Goal: Contribute content

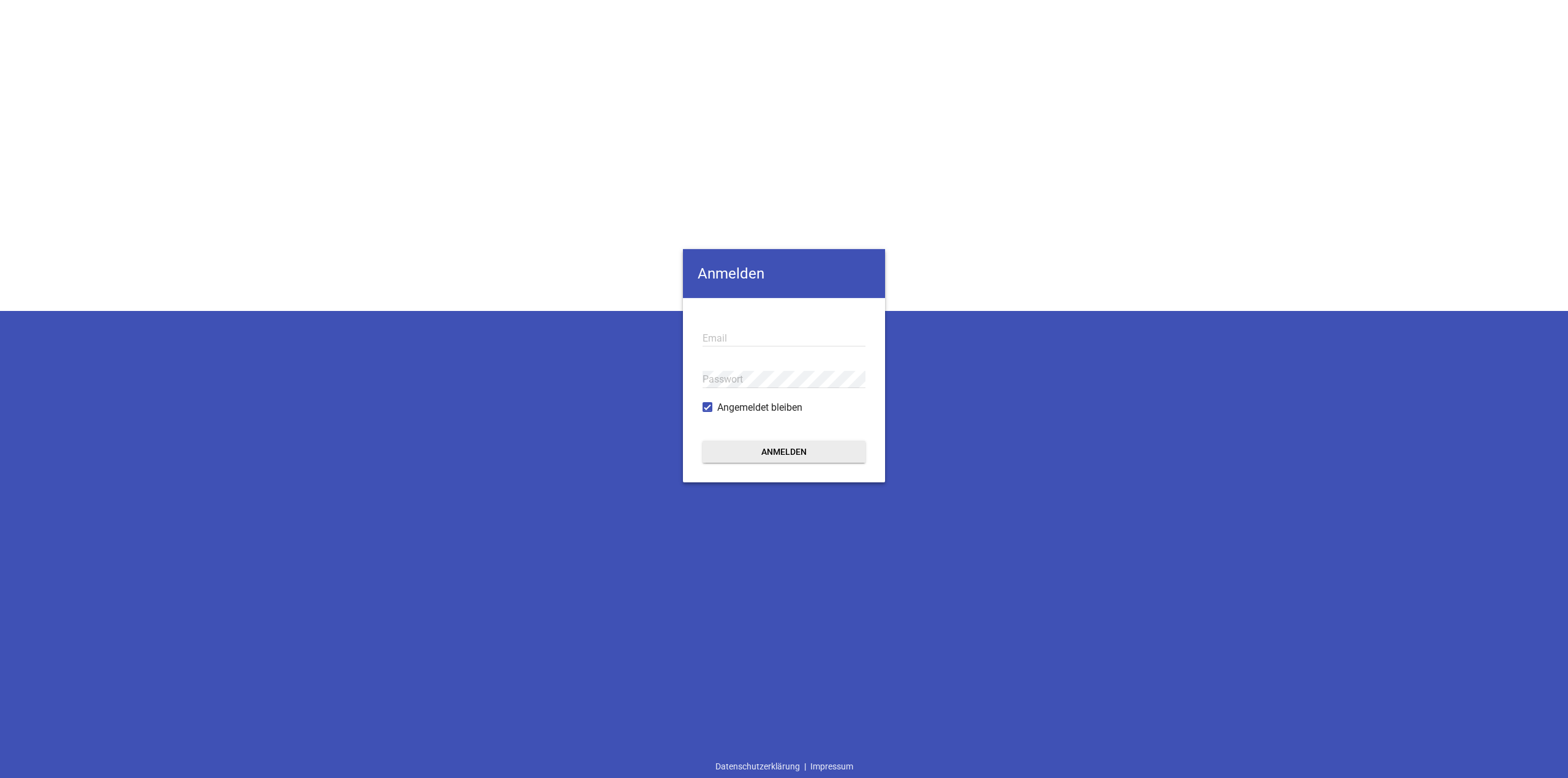
type input "[EMAIL_ADDRESS][DOMAIN_NAME]"
click at [315, 226] on button "Anmelden" at bounding box center [783, 452] width 163 height 22
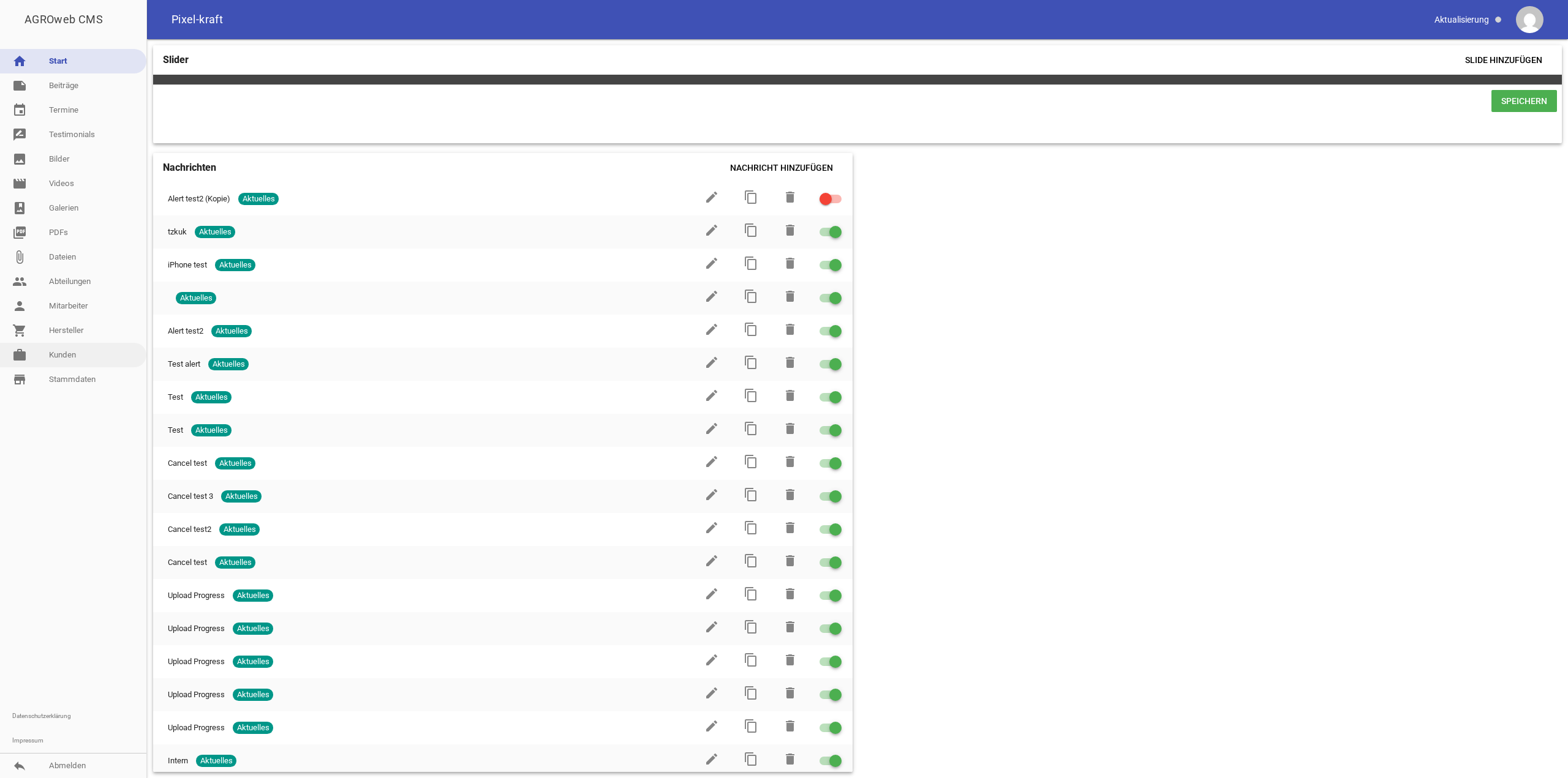
click at [59, 226] on link "work [PERSON_NAME]" at bounding box center [73, 354] width 146 height 24
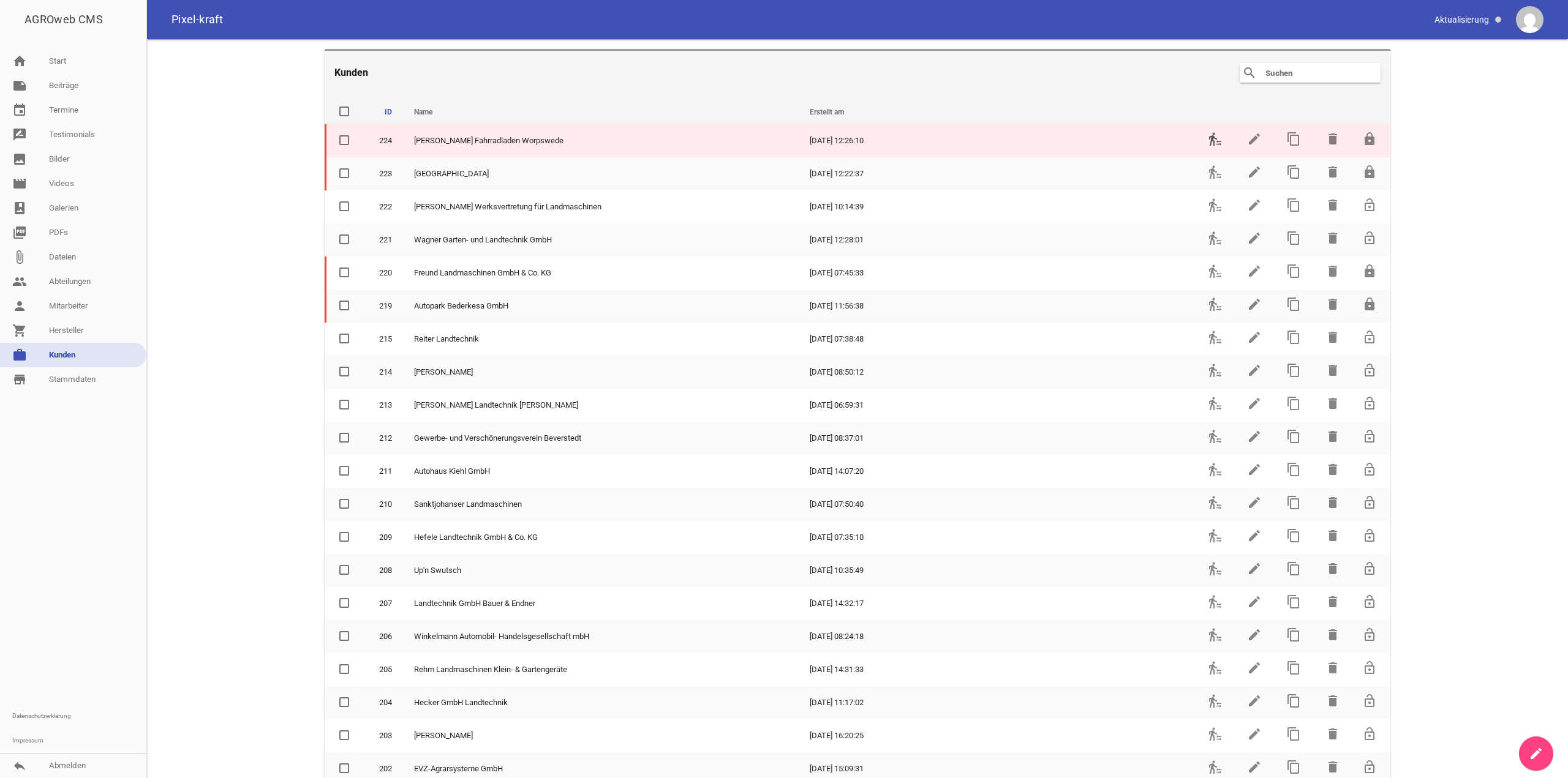
click at [315, 141] on icon "transfer_within_a_station" at bounding box center [1215, 138] width 15 height 15
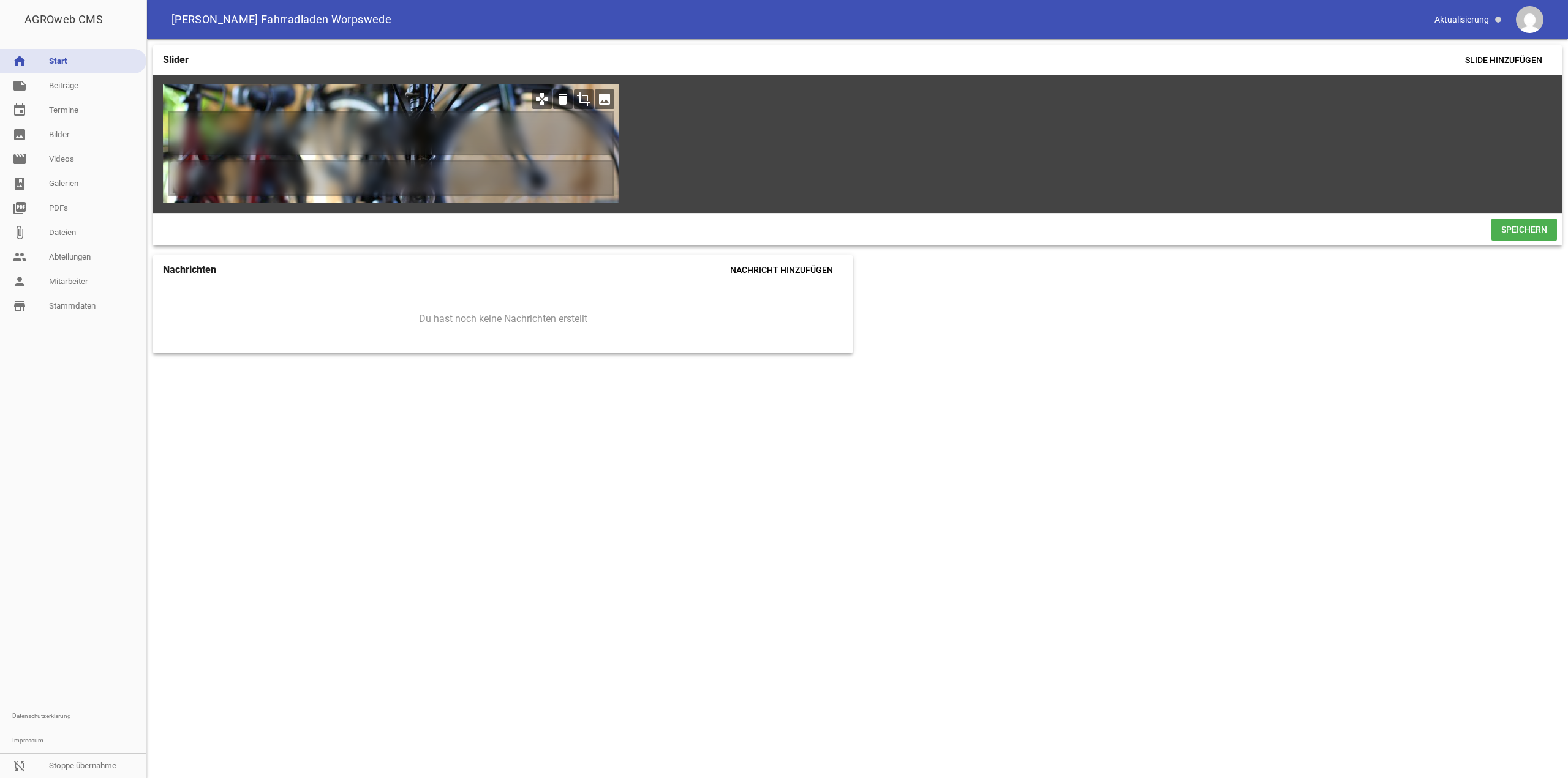
click at [315, 98] on icon "image" at bounding box center [604, 99] width 20 height 20
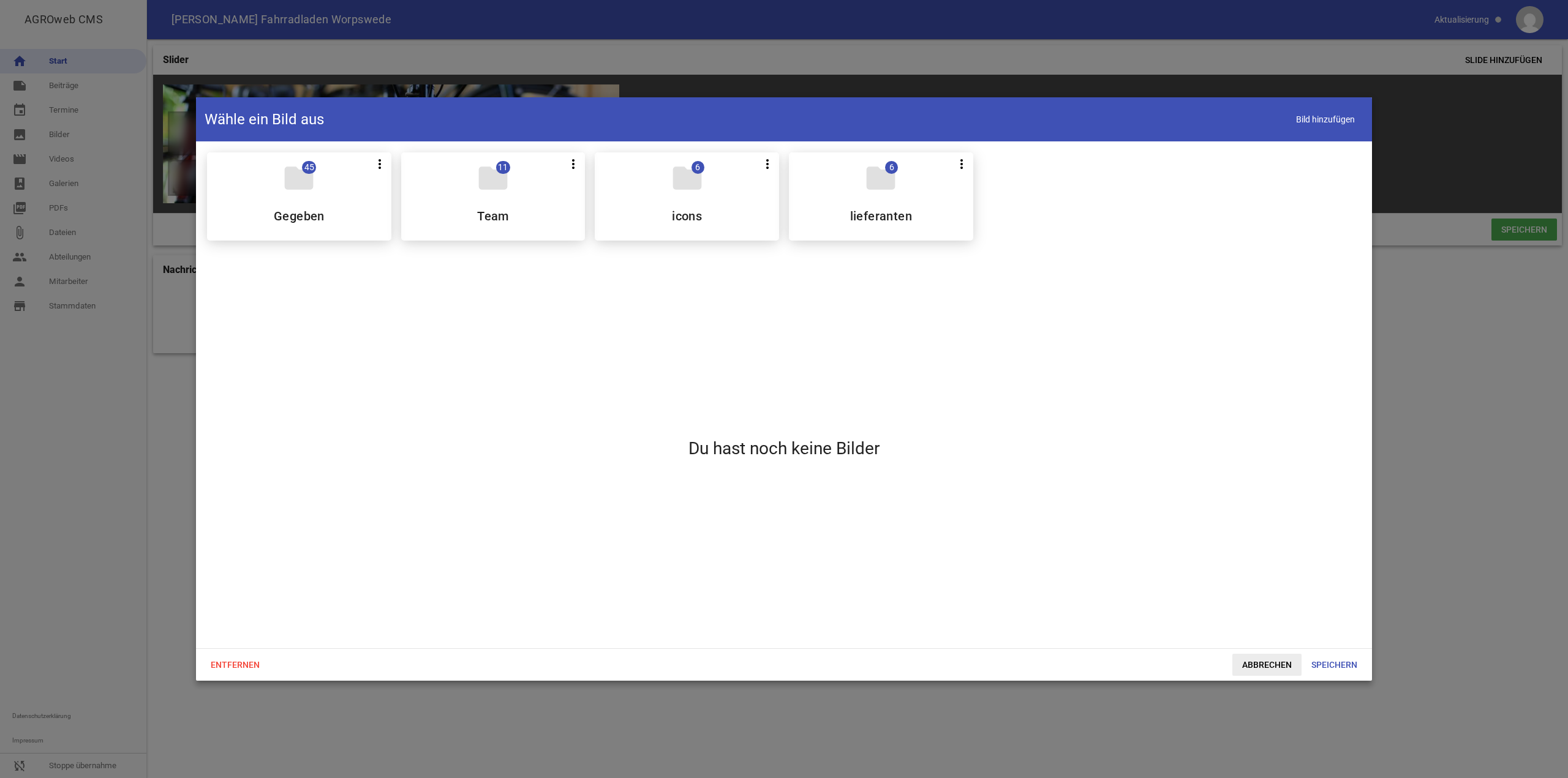
click at [315, 226] on span "Abbrechen" at bounding box center [1267, 665] width 69 height 22
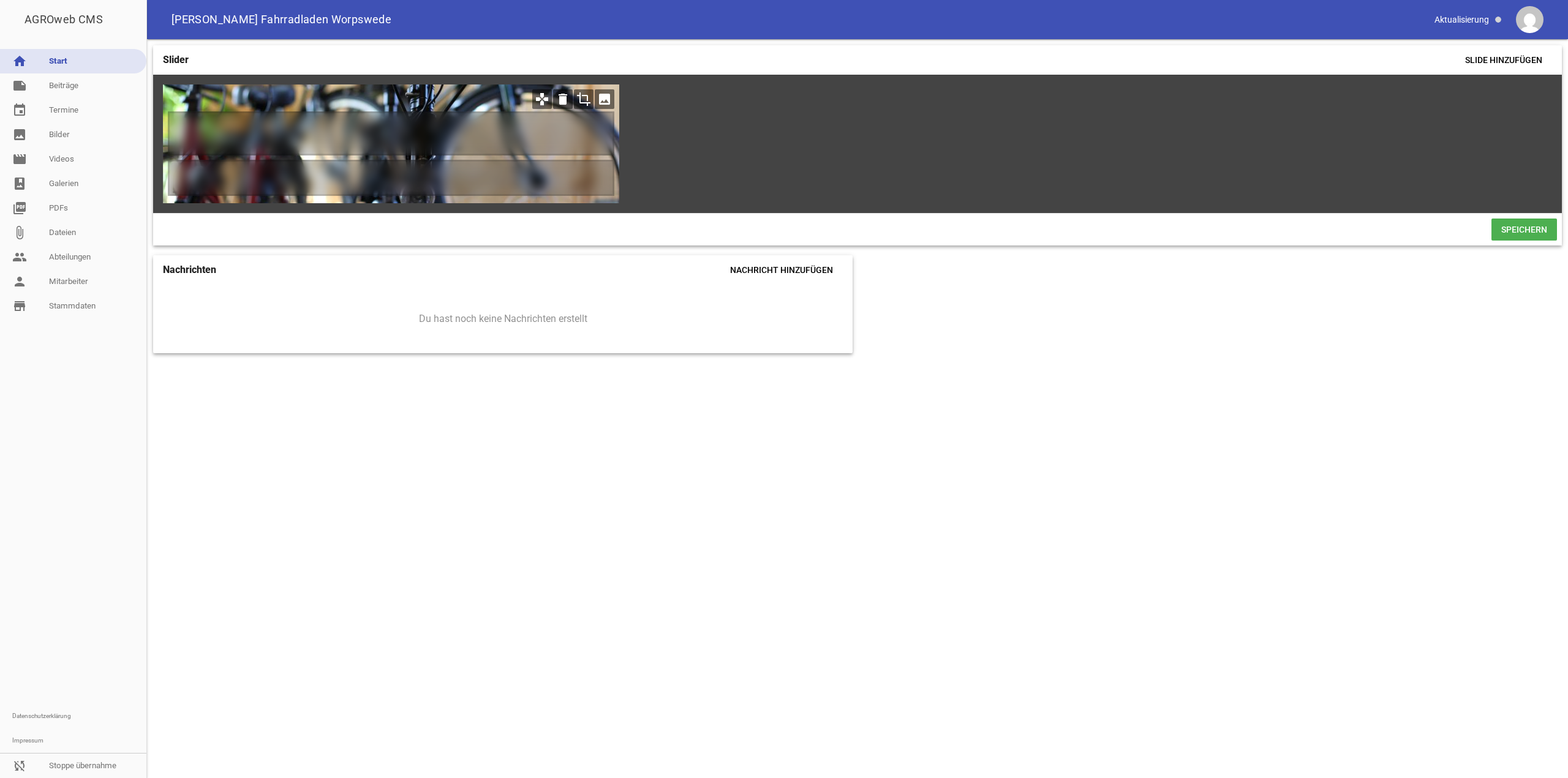
click at [315, 104] on icon "crop" at bounding box center [583, 99] width 20 height 20
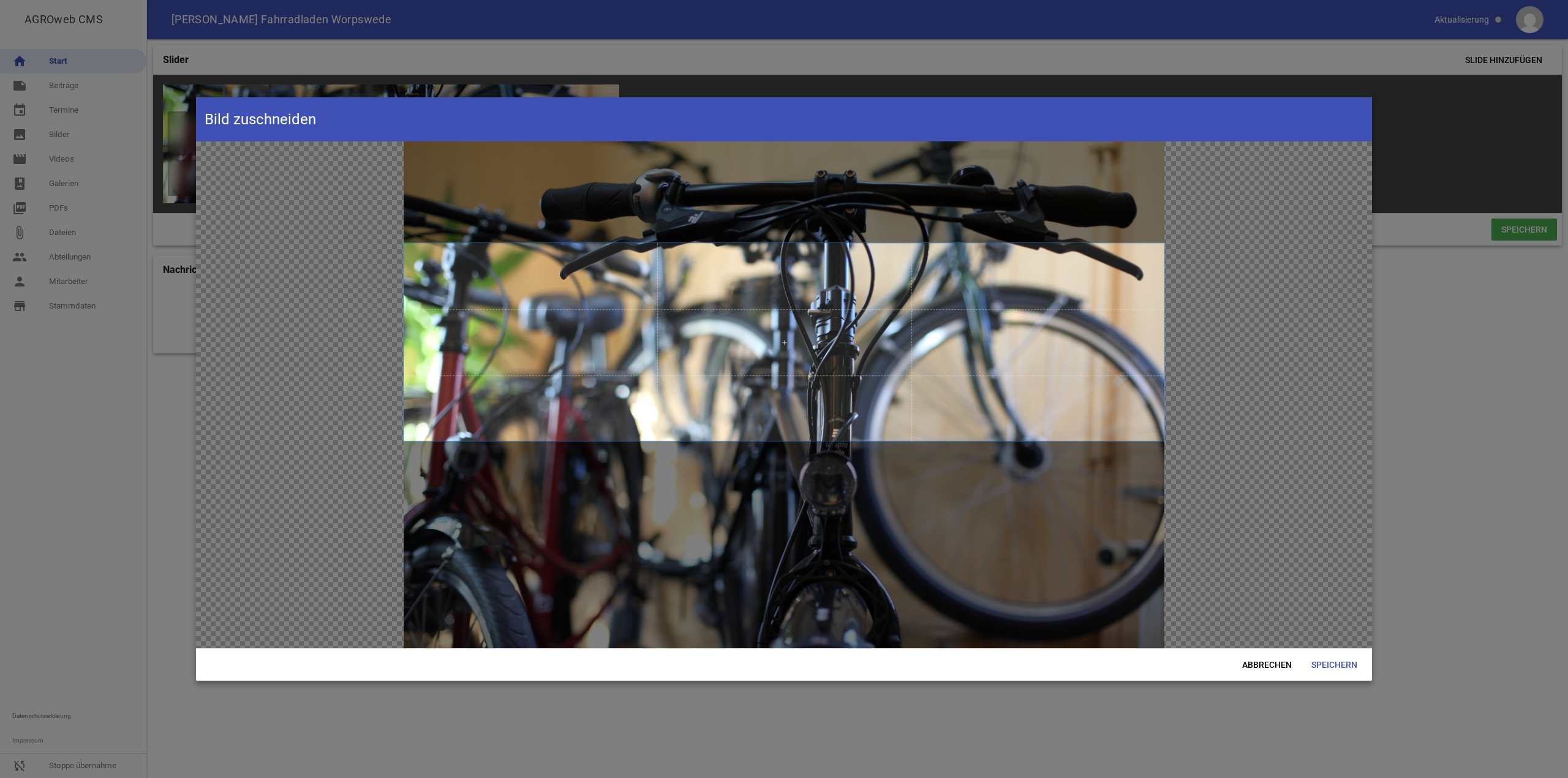
click at [315, 226] on span at bounding box center [783, 342] width 760 height 198
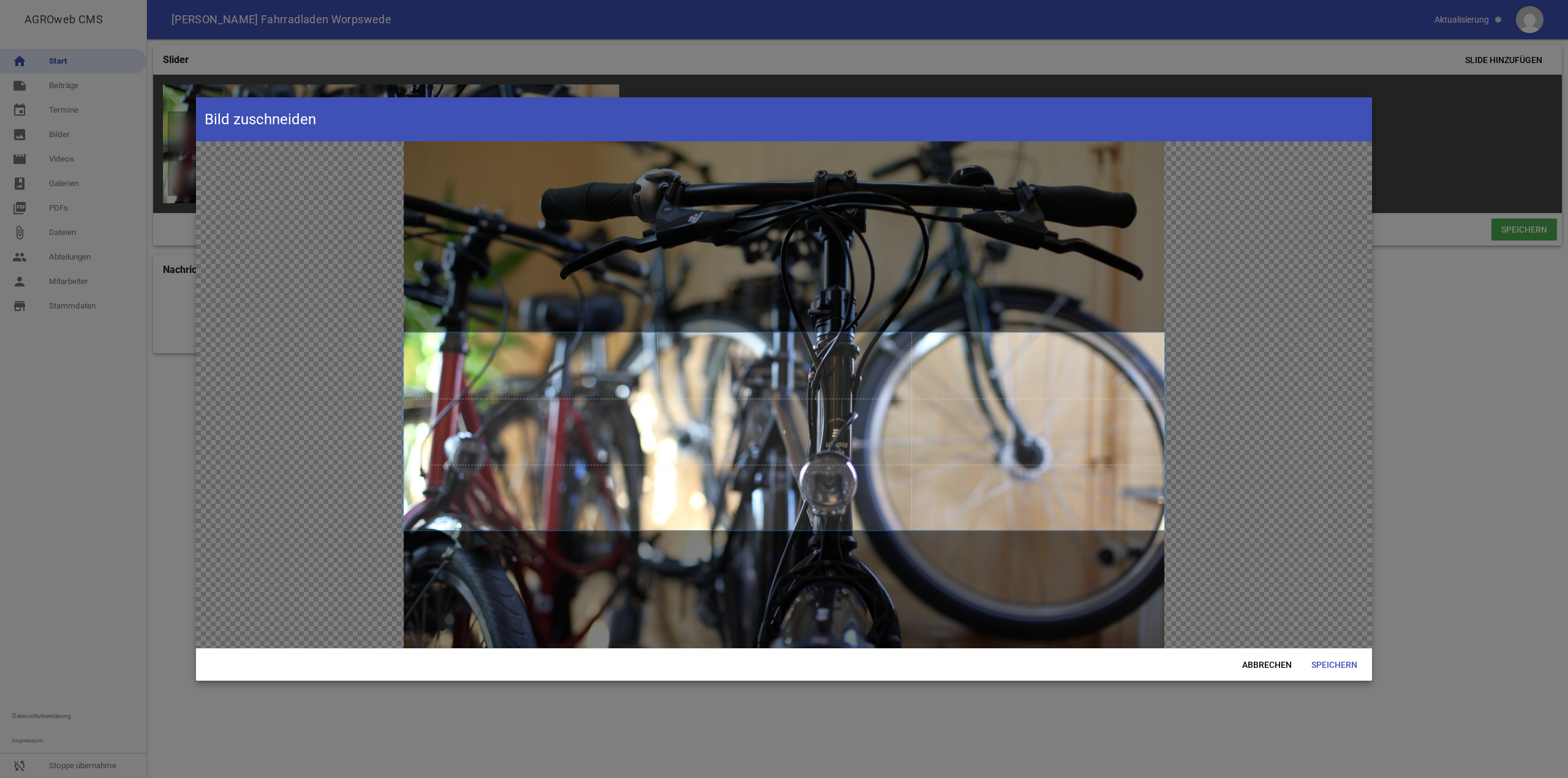
click at [315, 226] on span at bounding box center [783, 431] width 760 height 198
click at [315, 226] on span "Abbrechen" at bounding box center [1267, 665] width 69 height 22
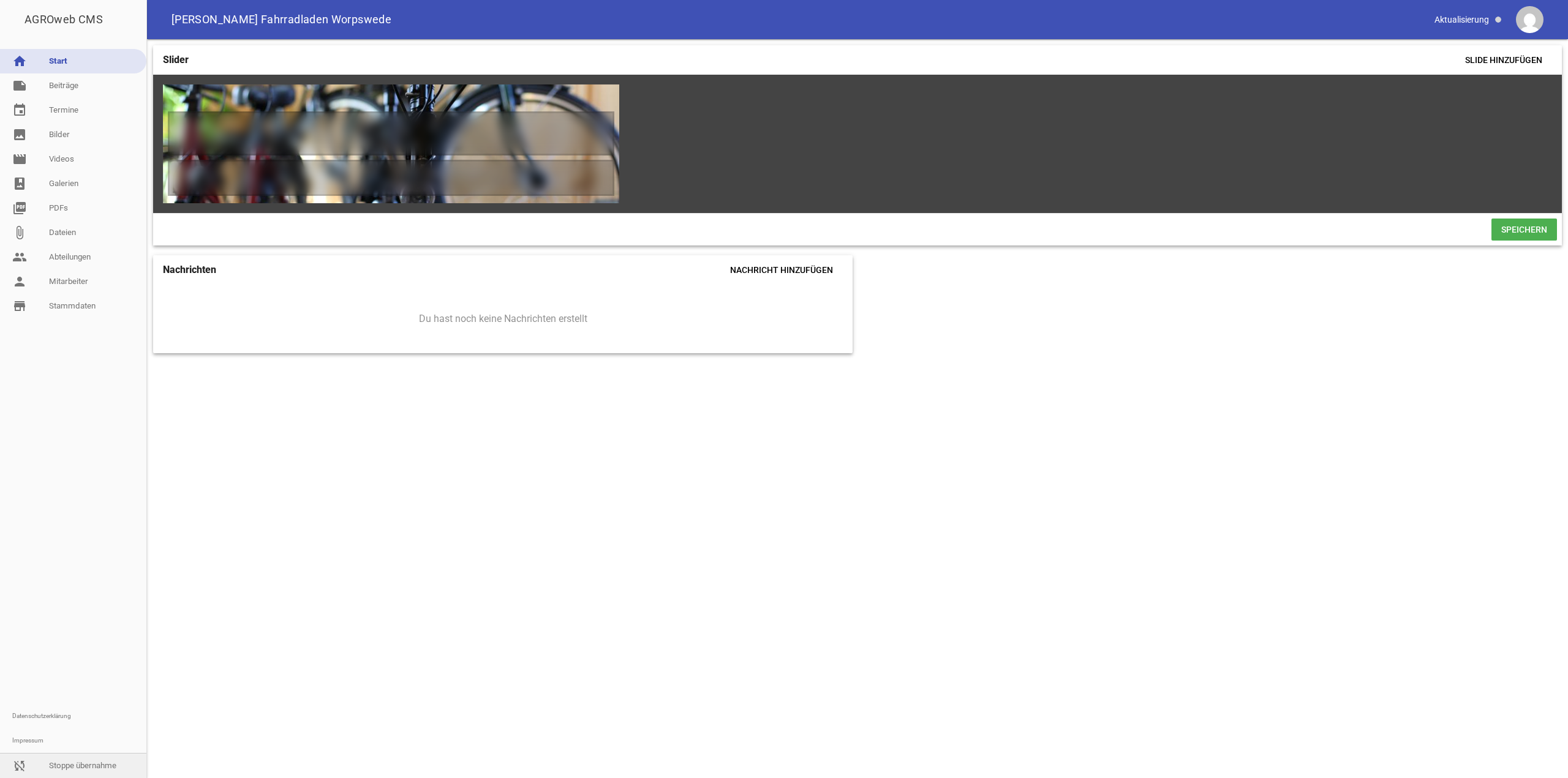
click at [72, 226] on link "sync_disabled Stoppe übernahme" at bounding box center [73, 765] width 146 height 24
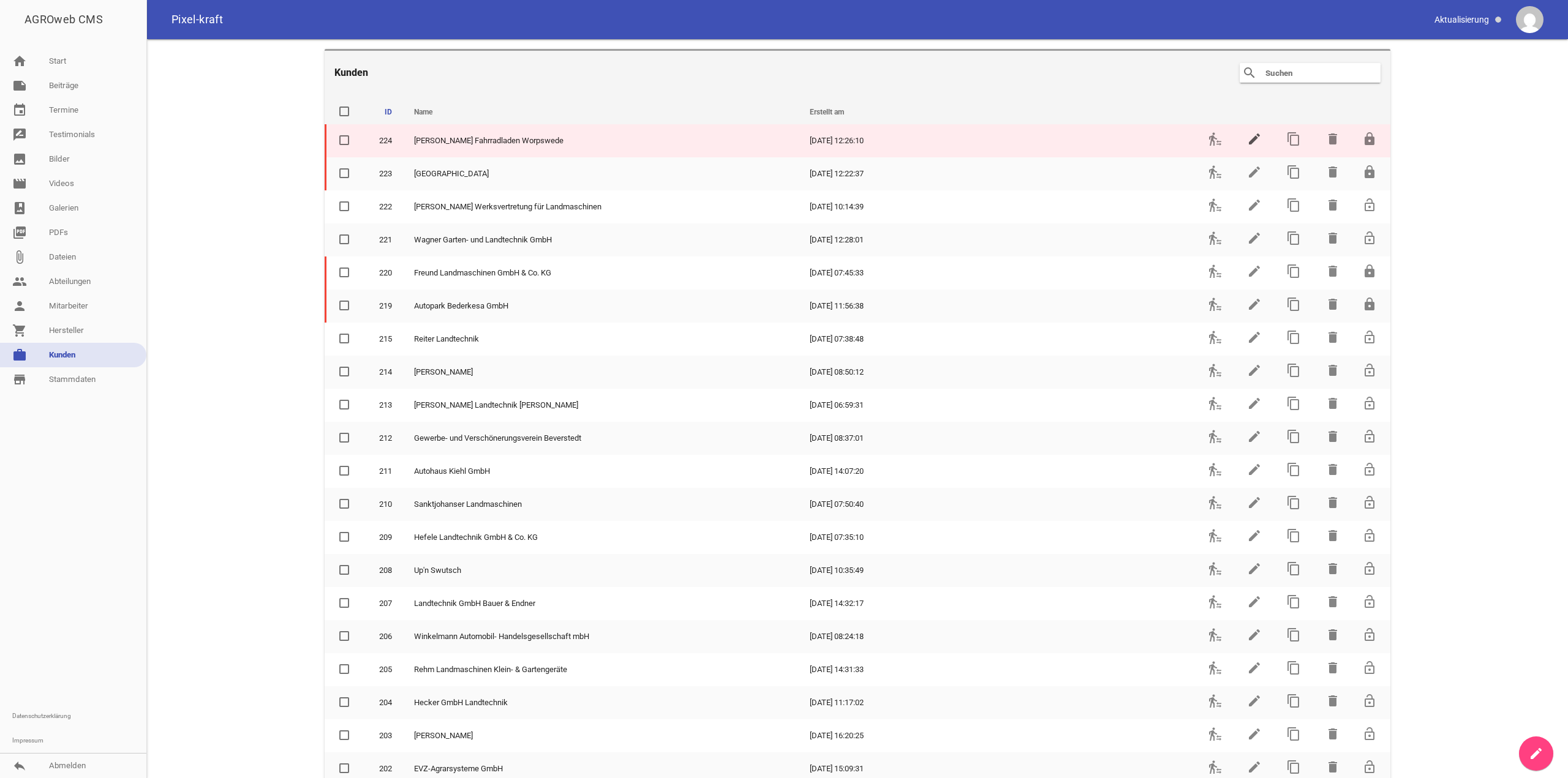
click at [315, 138] on icon "edit" at bounding box center [1254, 138] width 15 height 15
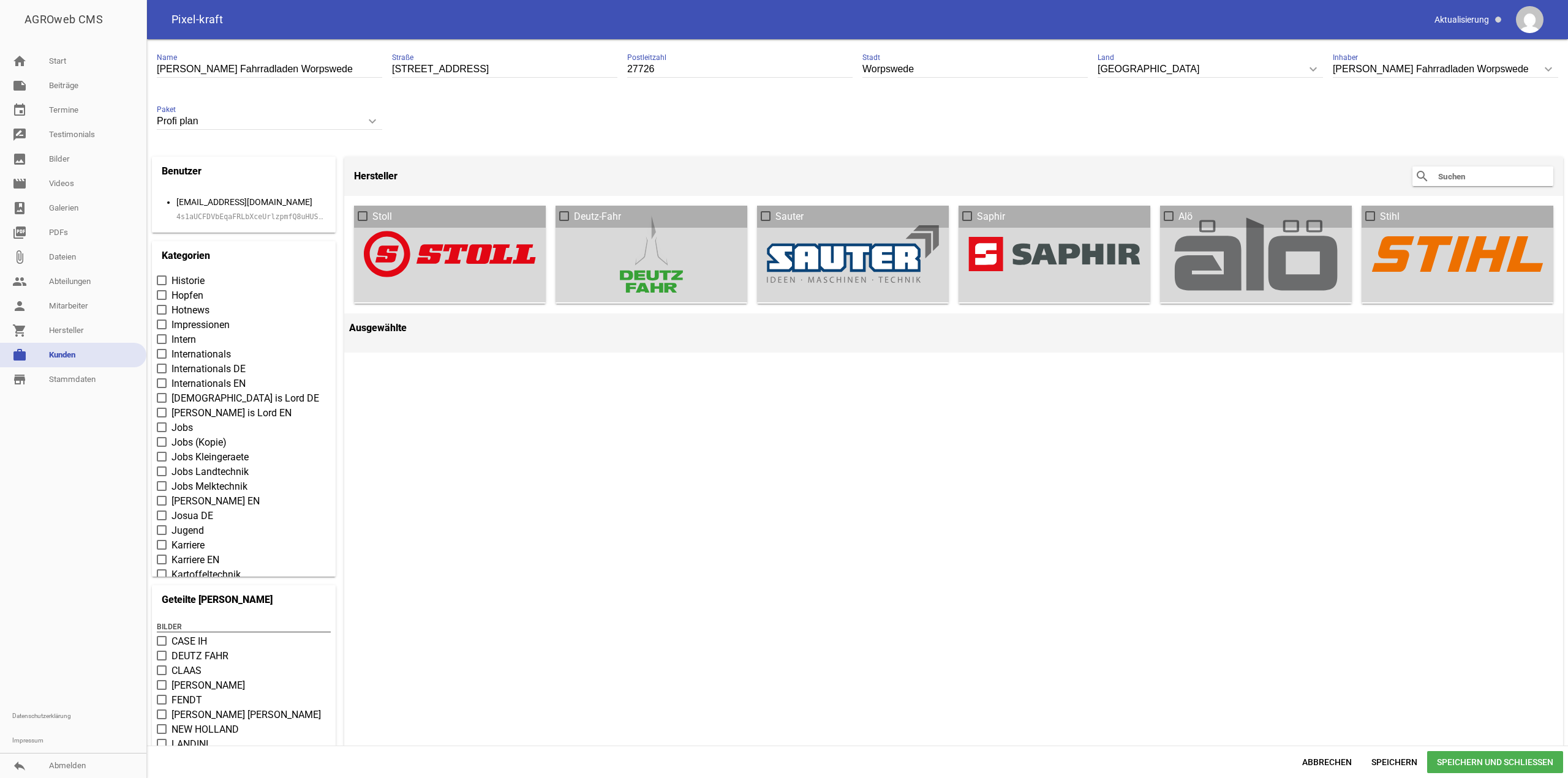
scroll to position [2510, 0]
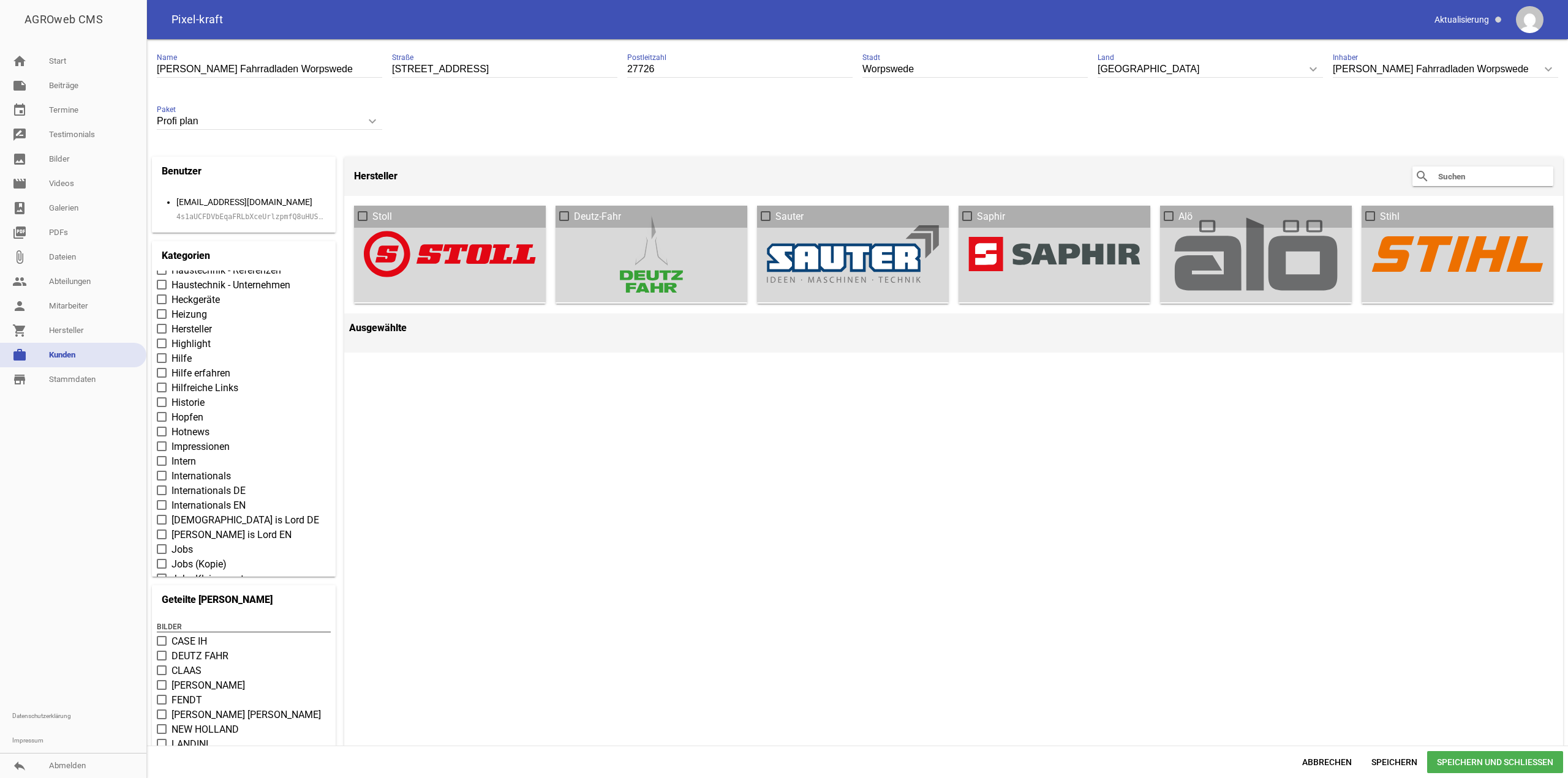
click at [196, 226] on span "Hotnews" at bounding box center [190, 432] width 38 height 15
click at [171, 226] on input "Hotnews" at bounding box center [171, 425] width 0 height 0
click at [315, 226] on span "Speichern und Schließen" at bounding box center [1495, 762] width 136 height 22
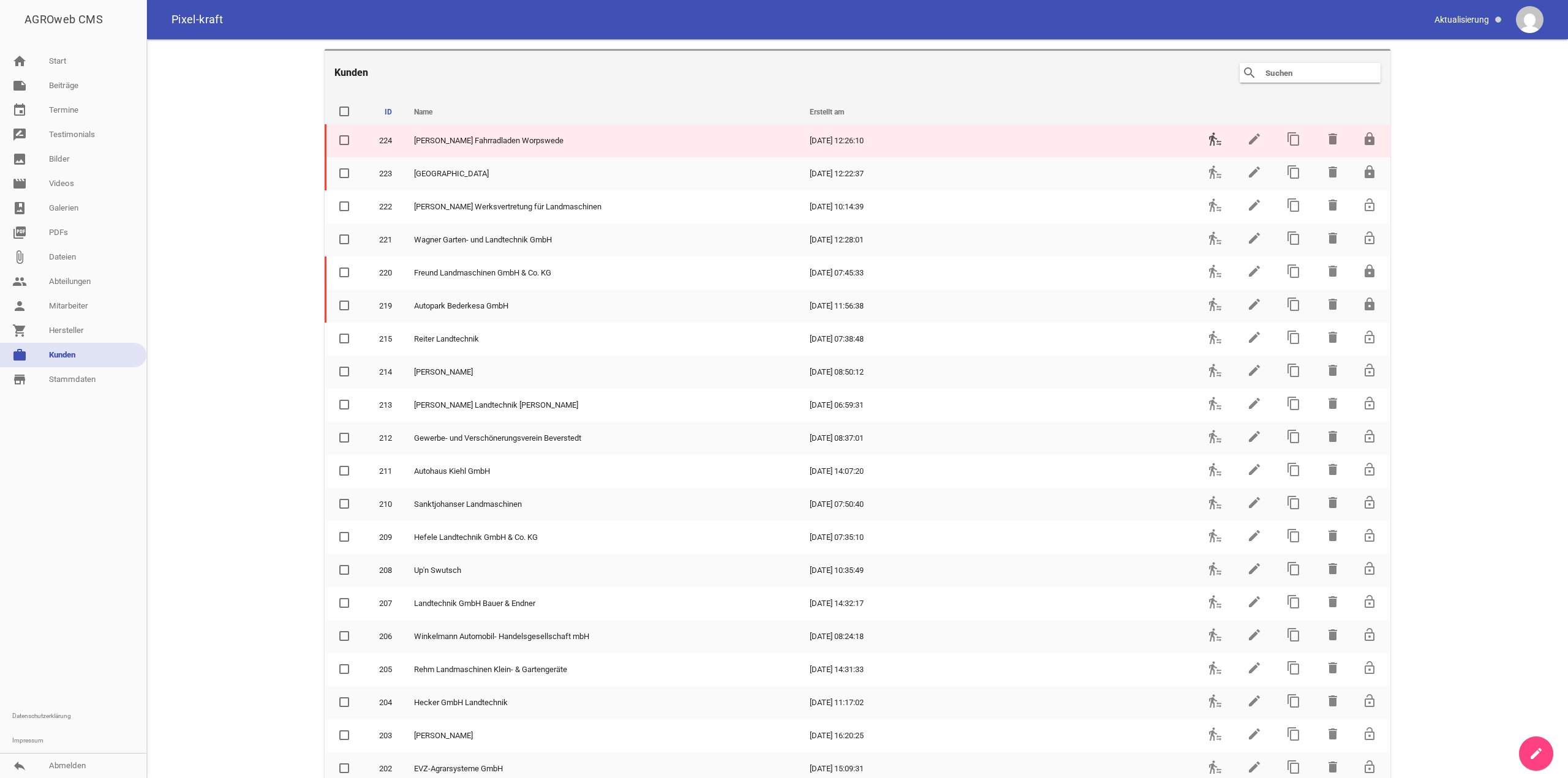
click at [315, 140] on icon "transfer_within_a_station" at bounding box center [1215, 138] width 15 height 15
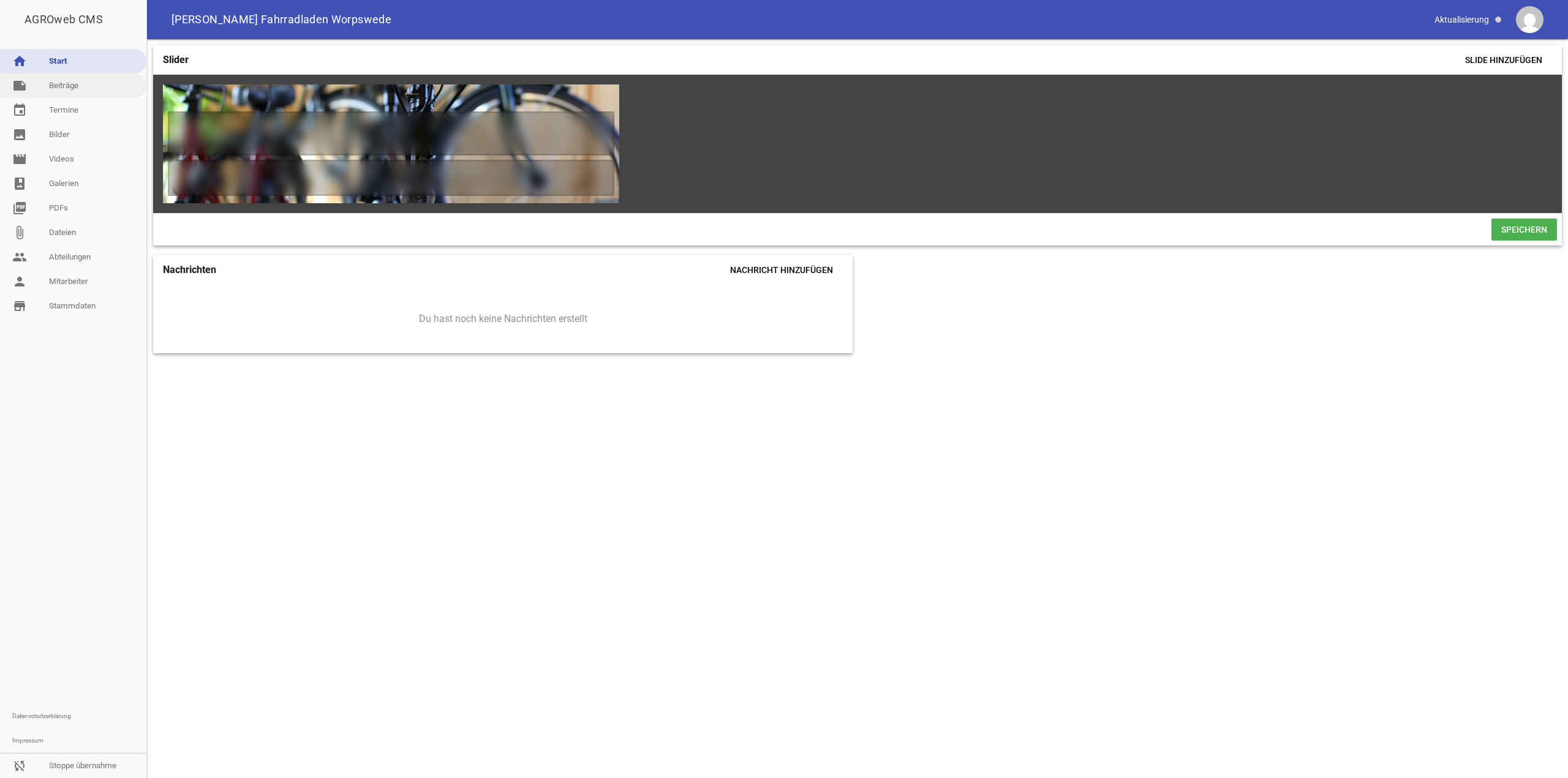
click at [53, 91] on link "note Beiträge" at bounding box center [73, 85] width 146 height 24
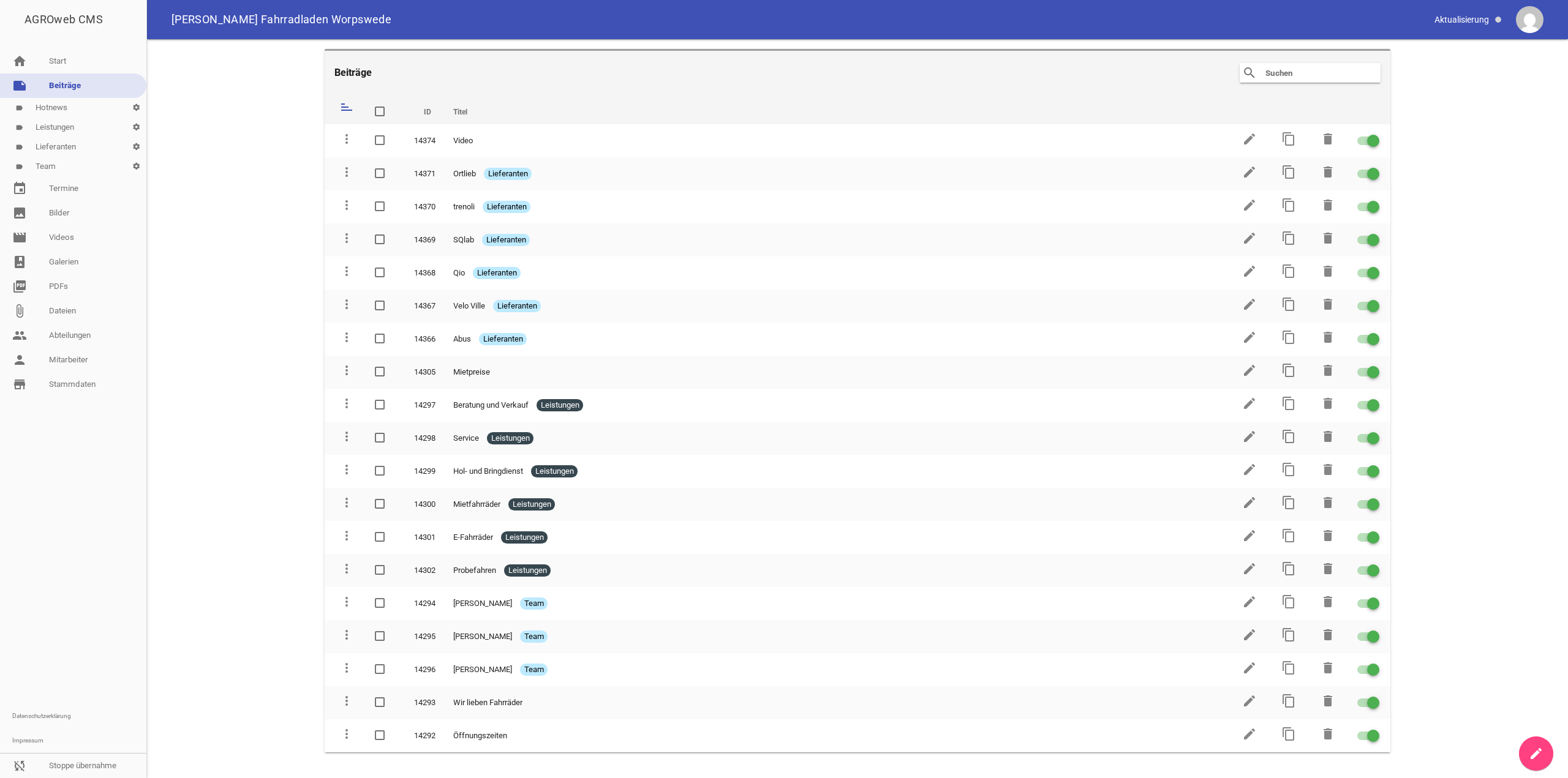
click at [79, 107] on link "label Hotnews settings" at bounding box center [73, 108] width 146 height 20
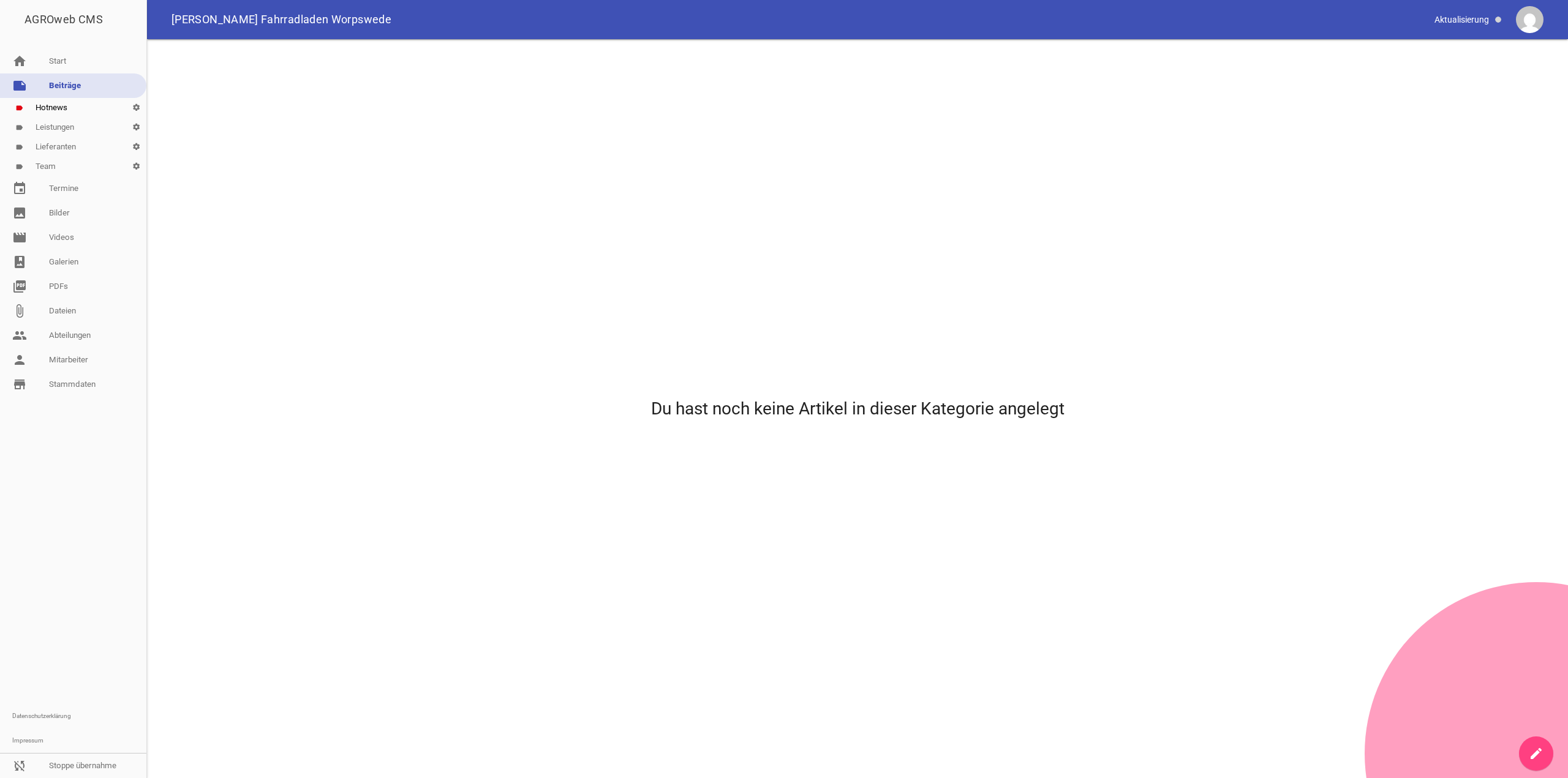
click at [315, 226] on icon "create" at bounding box center [1536, 754] width 15 height 15
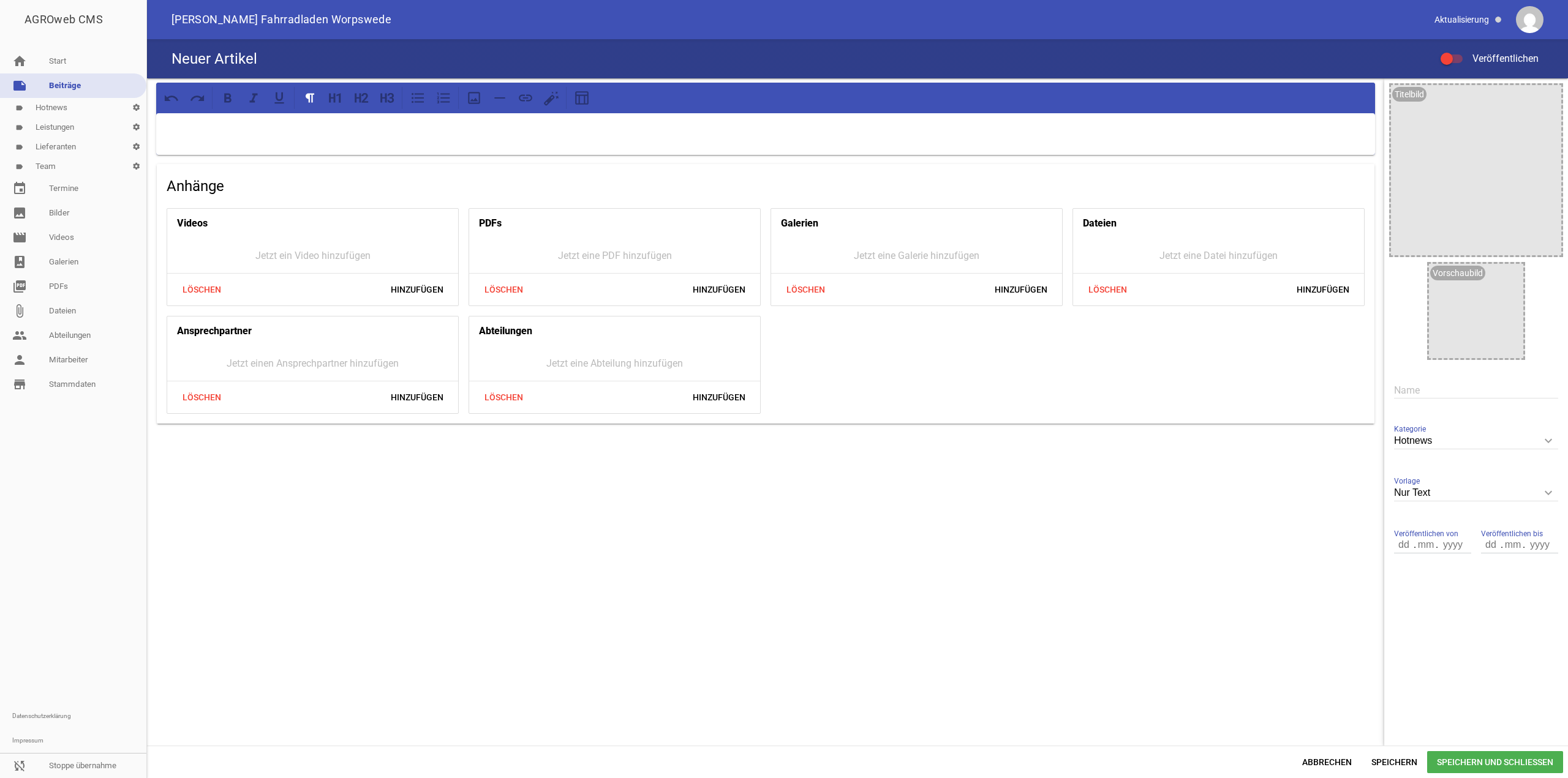
click at [315, 60] on div at bounding box center [1447, 59] width 13 height 13
click at [315, 51] on input "Veröffentlichen" at bounding box center [1458, 51] width 0 height 0
click at [315, 226] on input "text" at bounding box center [1476, 390] width 164 height 17
click at [315, 137] on div at bounding box center [766, 134] width 1219 height 42
click at [315, 127] on p at bounding box center [766, 129] width 1202 height 15
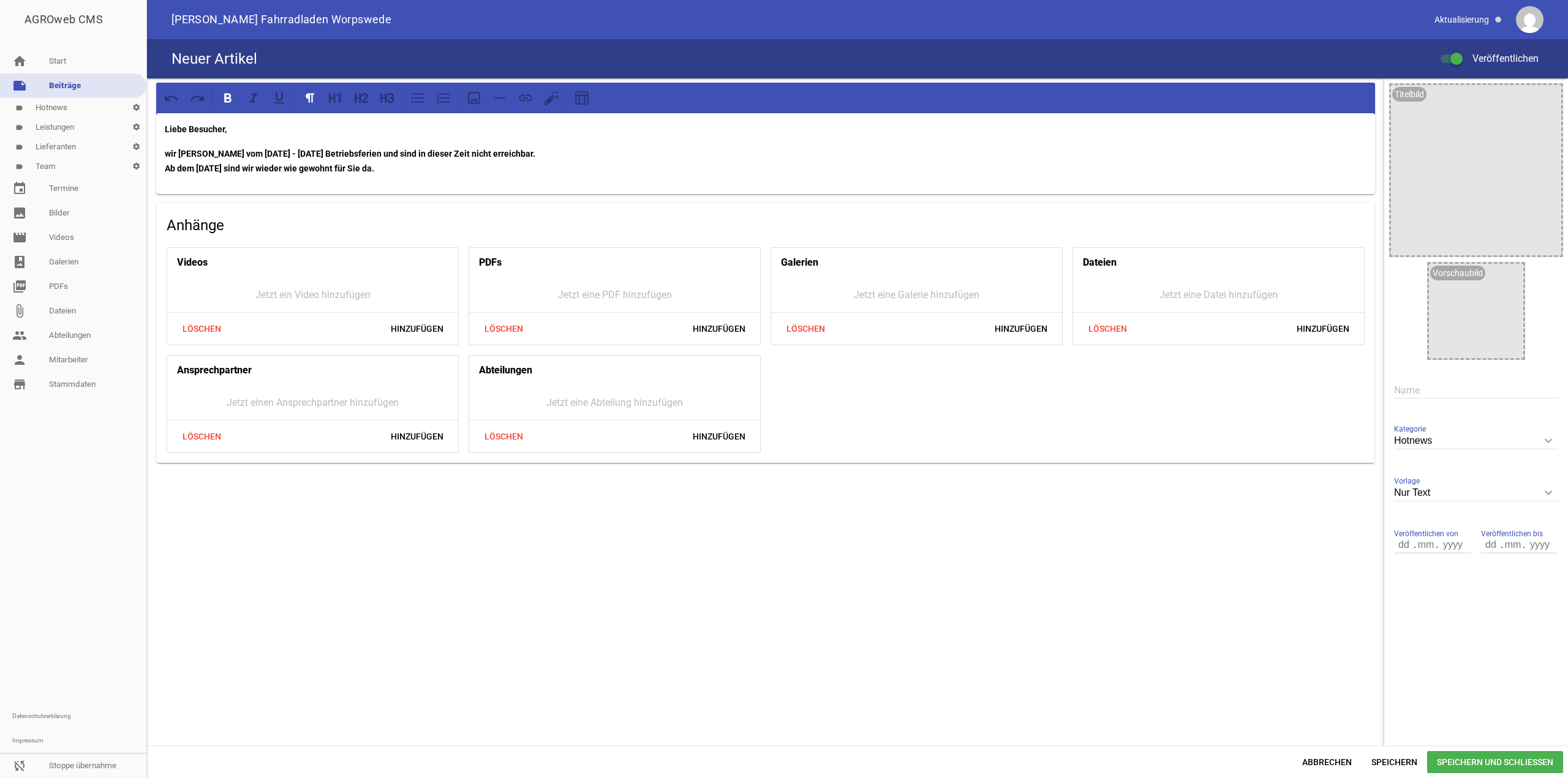
drag, startPoint x: 406, startPoint y: 167, endPoint x: 120, endPoint y: 155, distance: 286.3
click at [120, 155] on div "AGROweb CMS home Start note Beiträge label Hotnews settings label Leistungen se…" at bounding box center [784, 389] width 1568 height 778
click at [234, 94] on icon at bounding box center [228, 98] width 16 height 16
click at [315, 139] on div "Liebe Besucher, wir [PERSON_NAME] vom [DATE] - [DATE] Betriebsferien und sind i…" at bounding box center [766, 153] width 1219 height 81
click at [315, 108] on div at bounding box center [351, 98] width 104 height 22
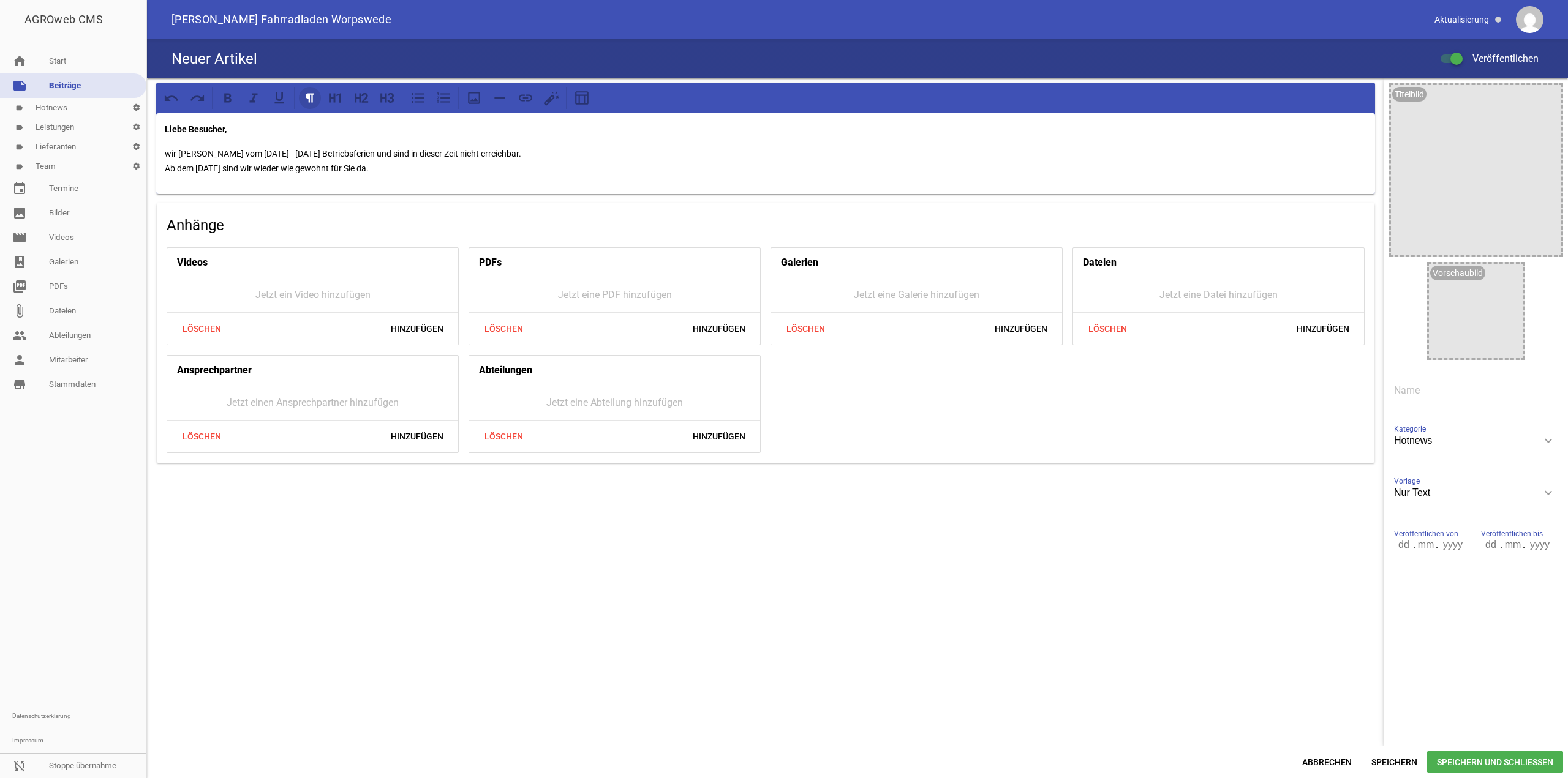
click at [313, 100] on icon at bounding box center [310, 98] width 16 height 16
click at [315, 92] on div at bounding box center [351, 98] width 104 height 22
click at [315, 94] on icon at bounding box center [336, 98] width 16 height 16
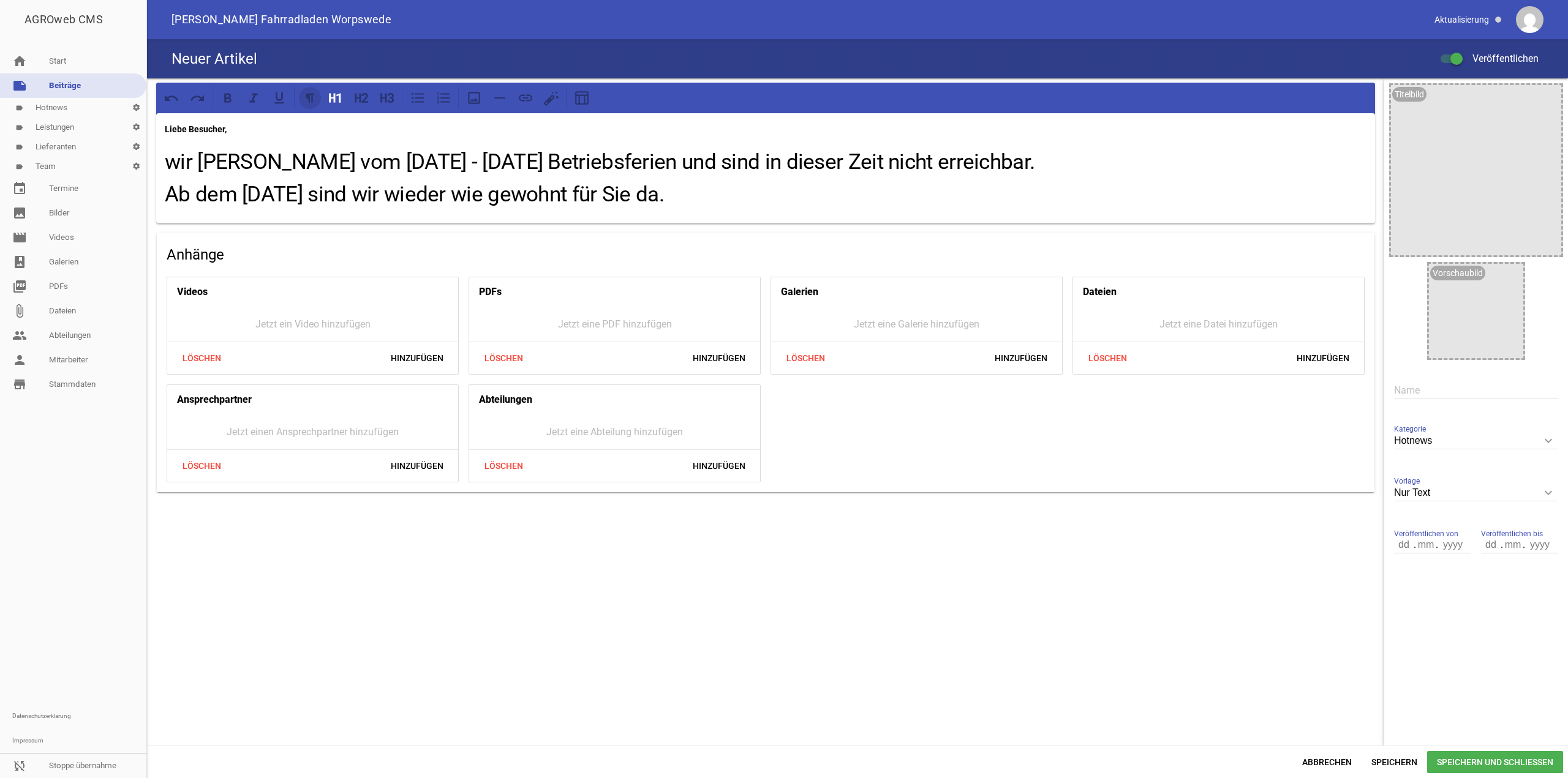
click at [309, 94] on icon at bounding box center [310, 97] width 9 height 9
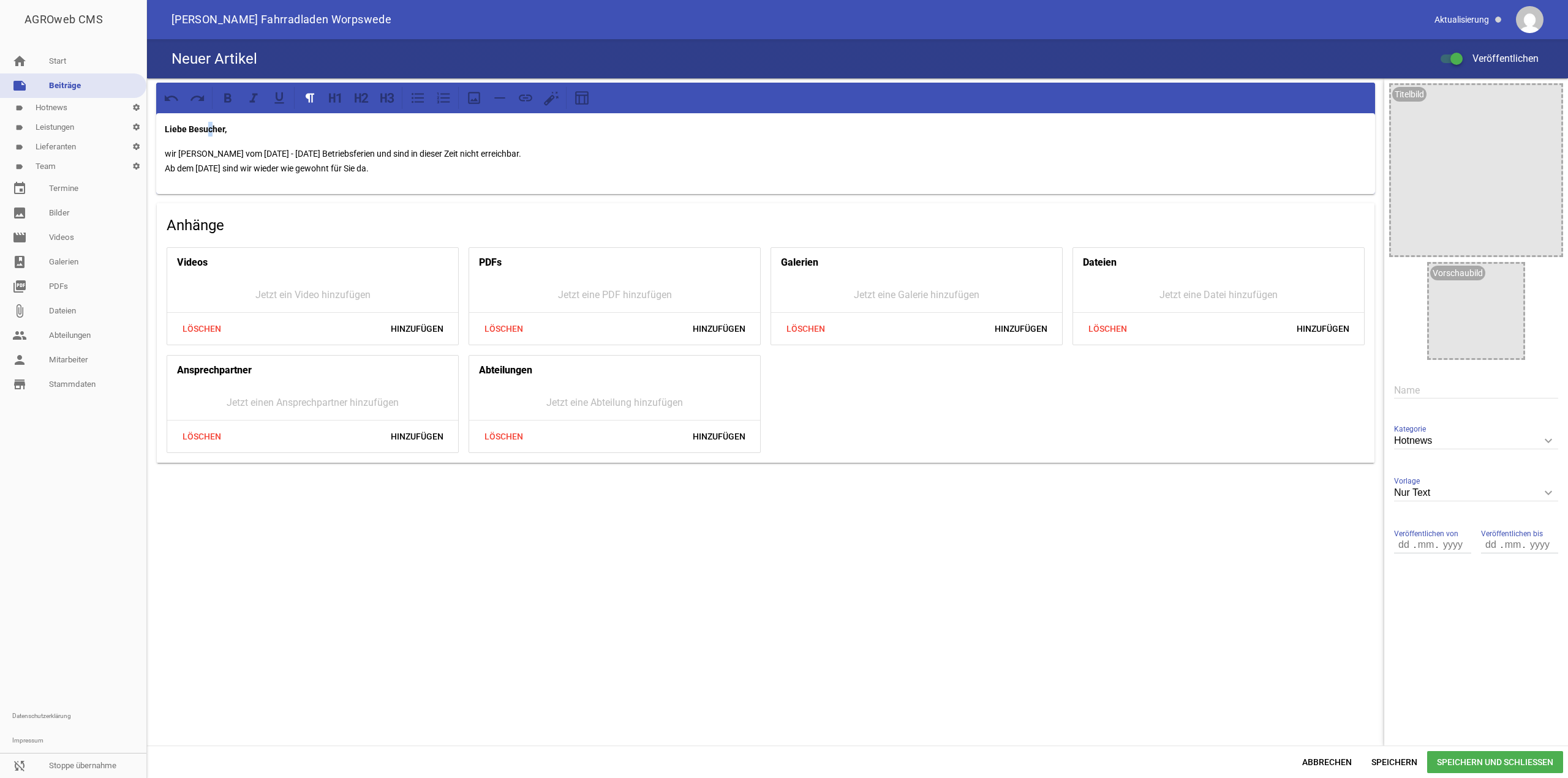
click at [209, 123] on p "Liebe Besucher," at bounding box center [766, 129] width 1202 height 15
click at [248, 126] on p "Liebe Besucher," at bounding box center [766, 129] width 1202 height 15
click at [315, 152] on p "wir [PERSON_NAME] vom [DATE] - [DATE] Betriebsferien und sind in dieser Zeit ni…" at bounding box center [766, 160] width 1202 height 29
copy p "Betriebsferien"
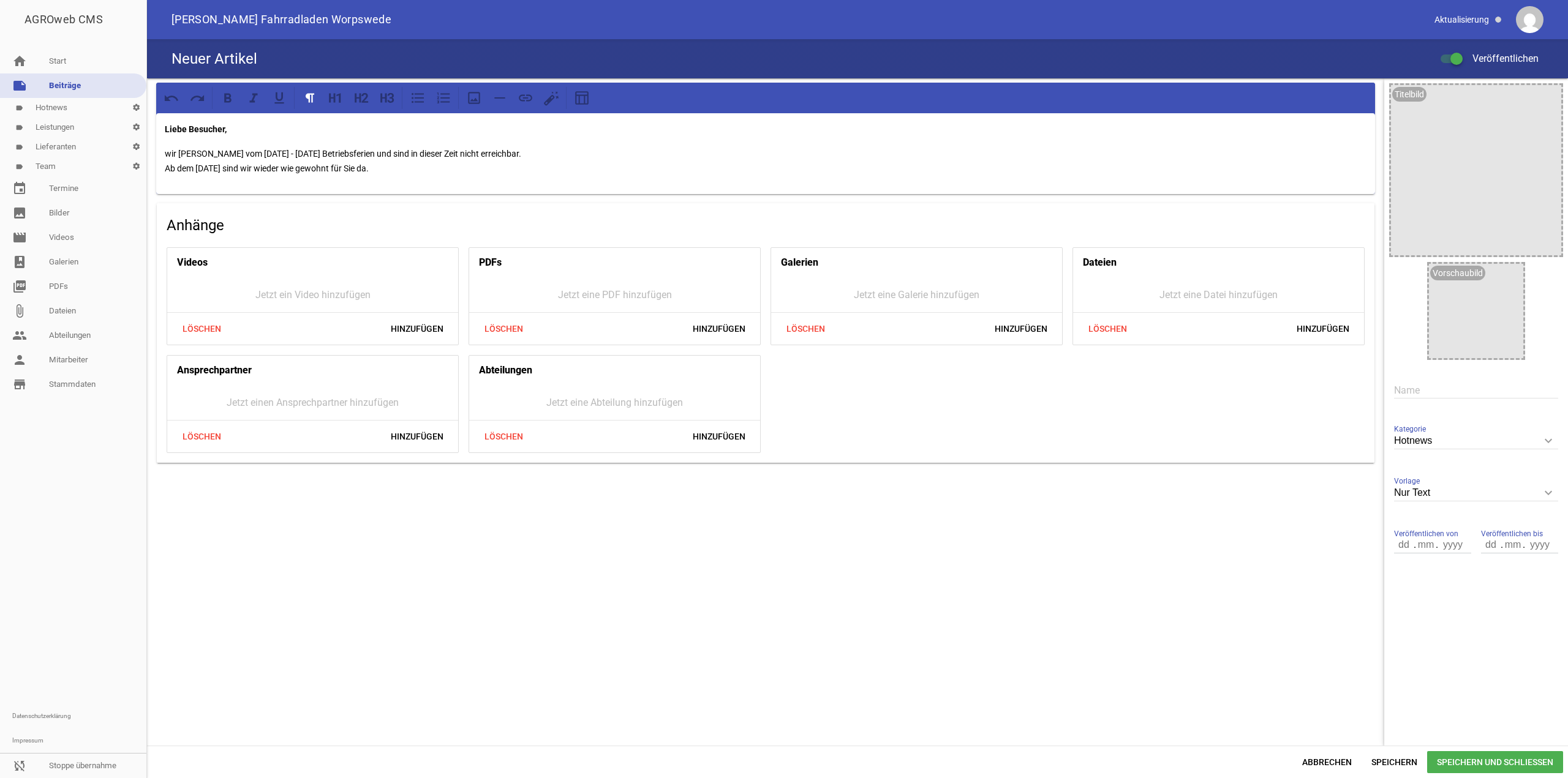
click at [315, 226] on input "text" at bounding box center [1476, 390] width 164 height 17
paste input "Betriebsferien"
type input "Betriebsferien"
click at [315, 226] on span "Speichern und Schließen" at bounding box center [1495, 762] width 136 height 22
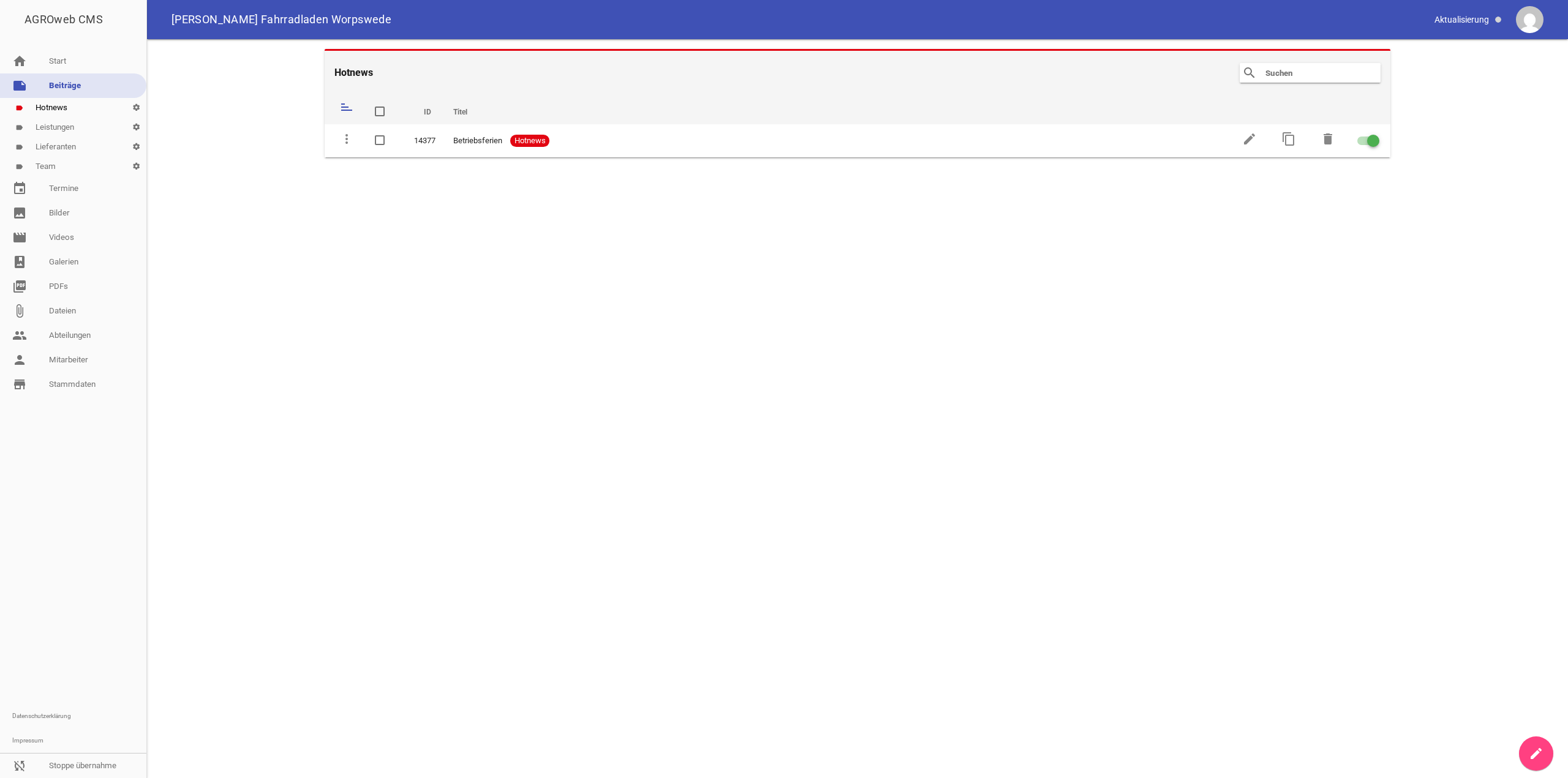
click at [28, 226] on div at bounding box center [73, 550] width 146 height 307
